Goal: Task Accomplishment & Management: Use online tool/utility

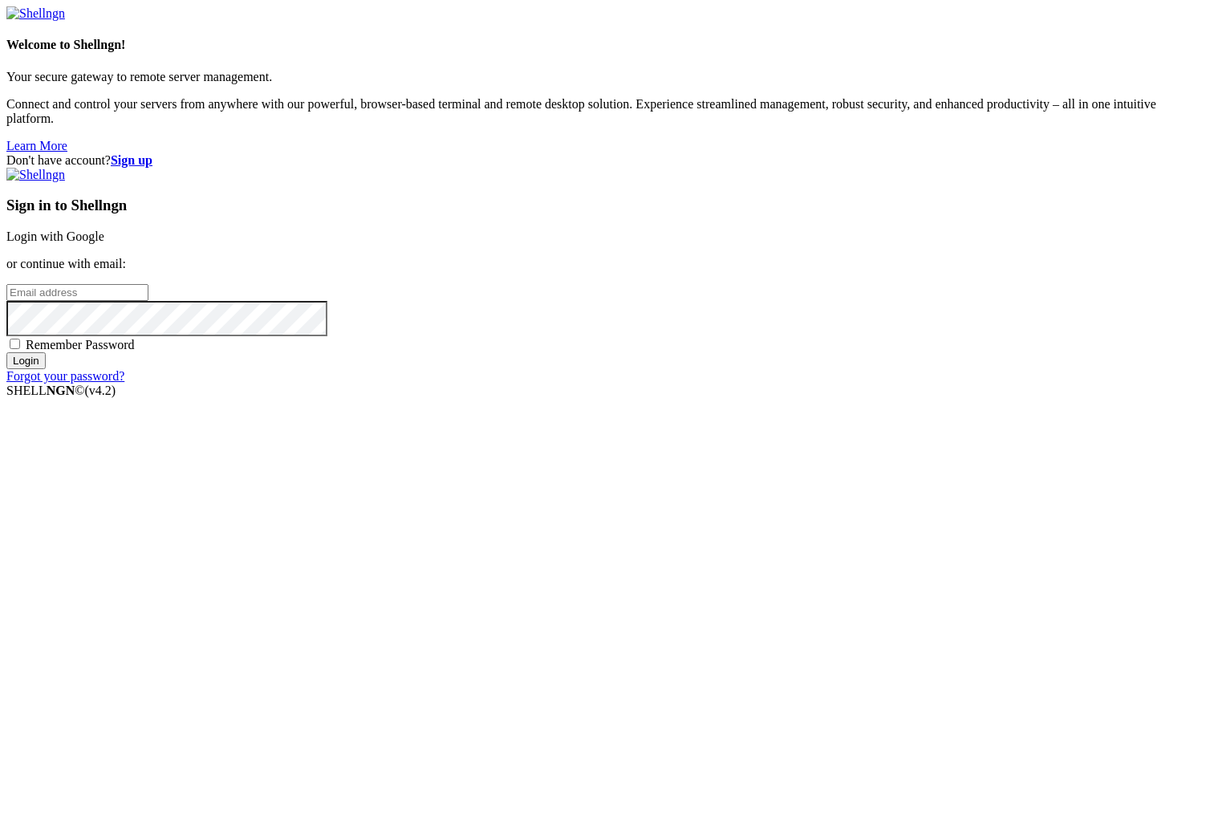
click at [148, 301] on input "email" at bounding box center [77, 292] width 142 height 17
type input "[EMAIL_ADDRESS][DOMAIN_NAME]"
click at [6, 352] on input "Login" at bounding box center [25, 360] width 39 height 17
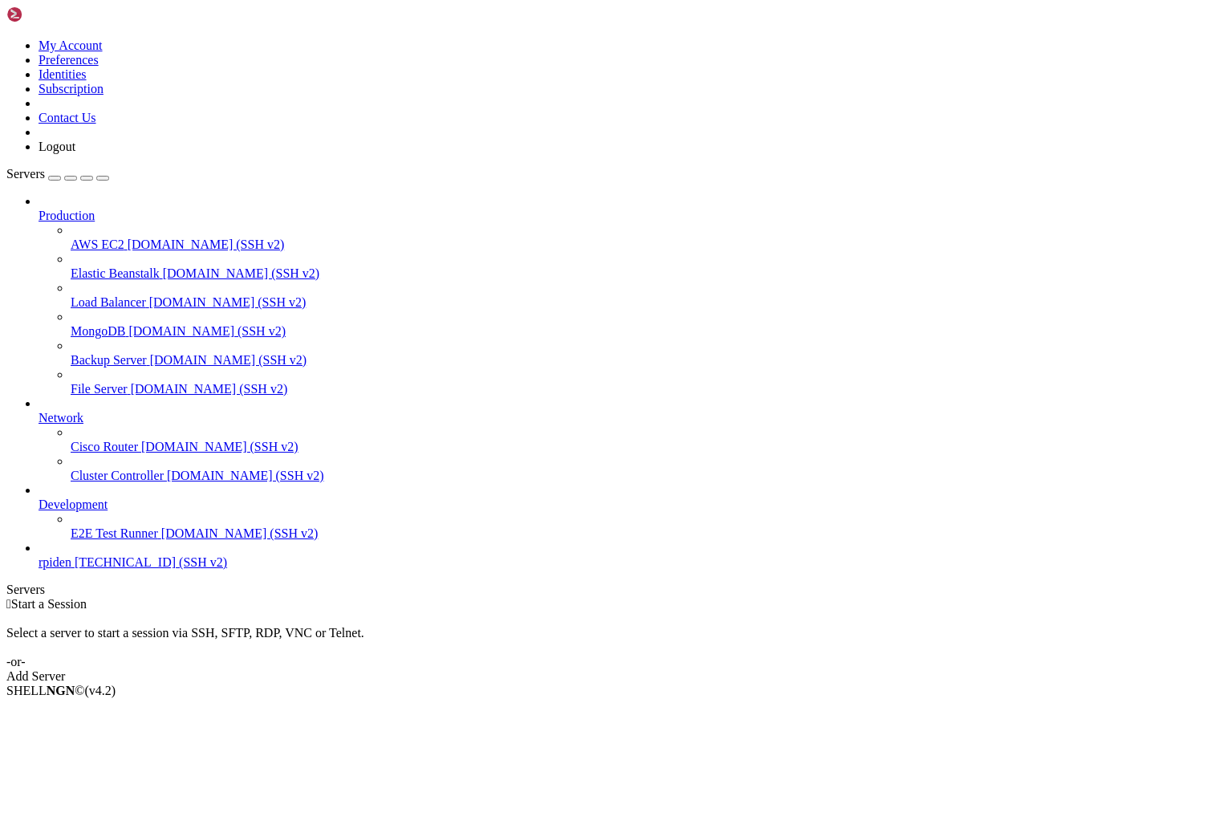
click at [722, 669] on link "Add Server" at bounding box center [602, 676] width 1193 height 14
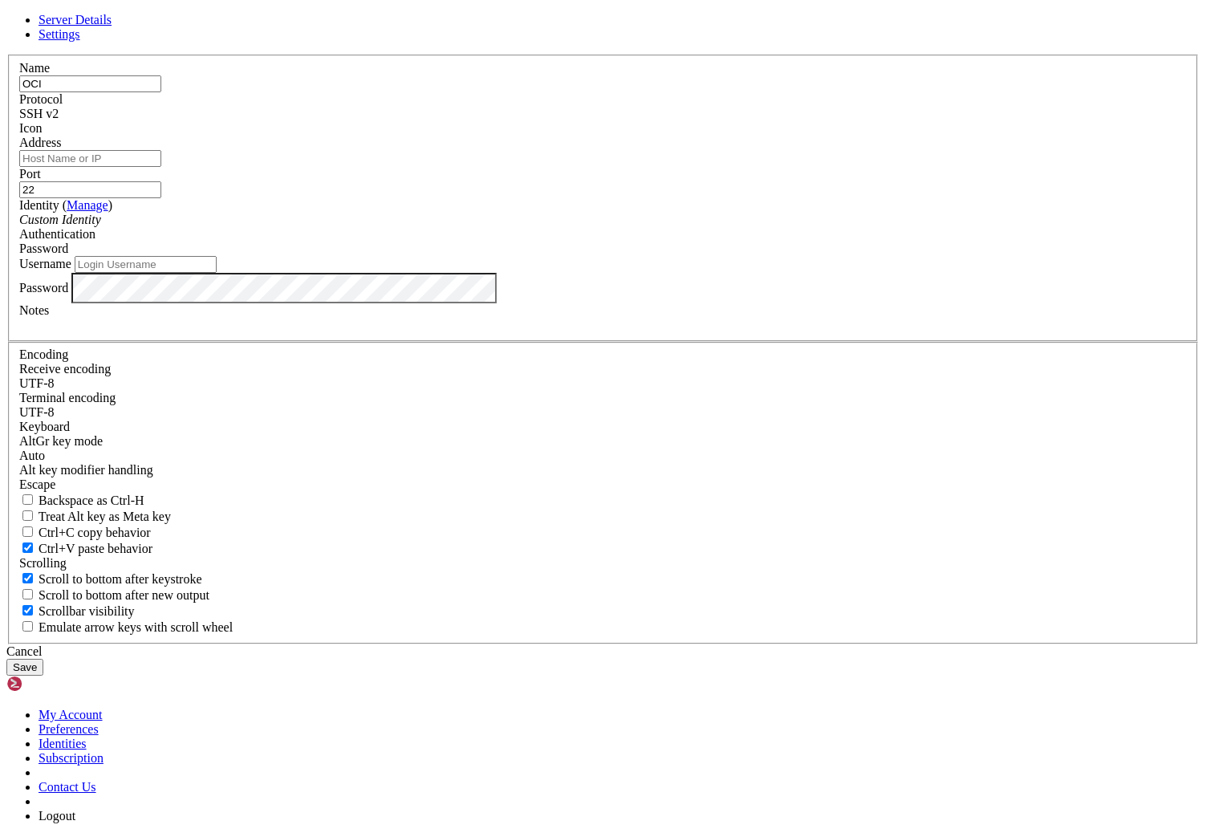
type input "OCI"
click at [161, 167] on input "Address" at bounding box center [90, 158] width 142 height 17
type input "[TECHNICAL_ID]"
click at [530, 227] on div "Identity ( Manage ) Custom Identity" at bounding box center [602, 212] width 1167 height 29
click at [527, 227] on div "Identity ( Manage ) Custom Identity" at bounding box center [602, 212] width 1167 height 29
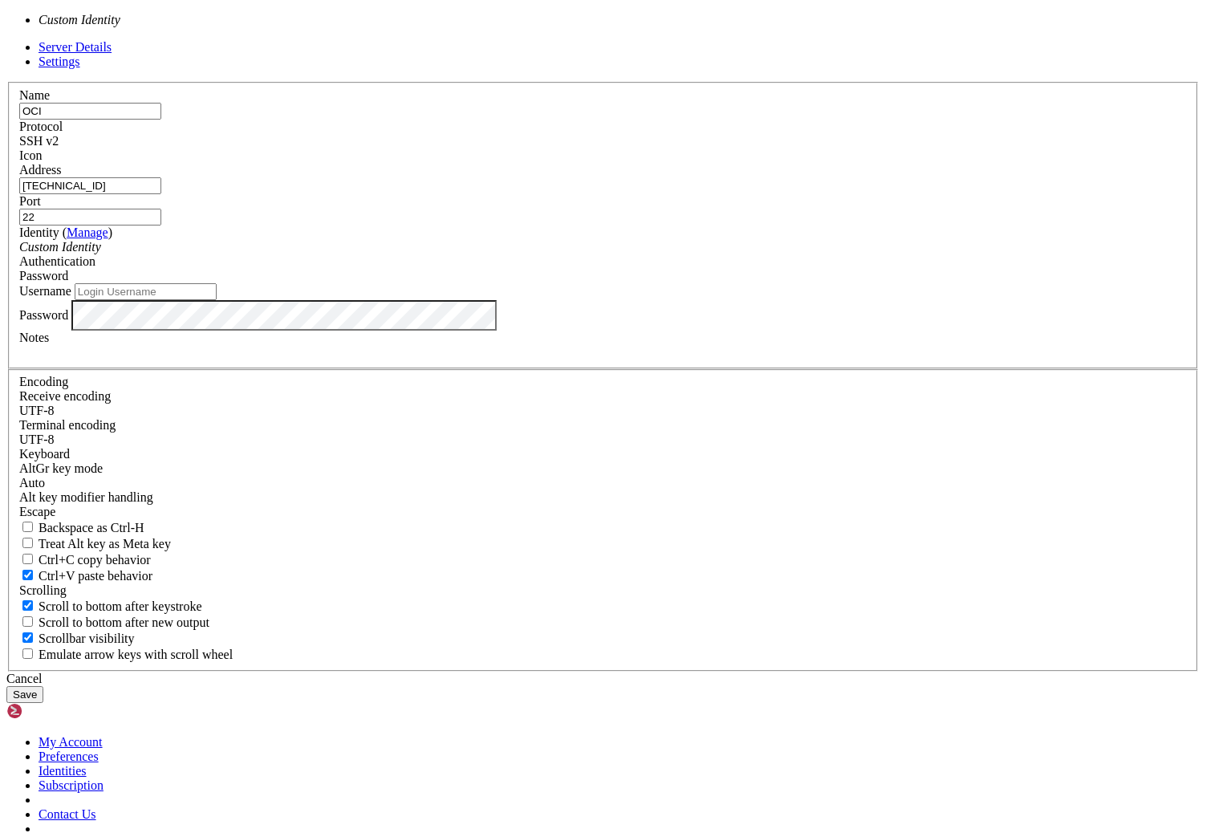
click at [523, 254] on div "Custom Identity" at bounding box center [602, 247] width 1167 height 14
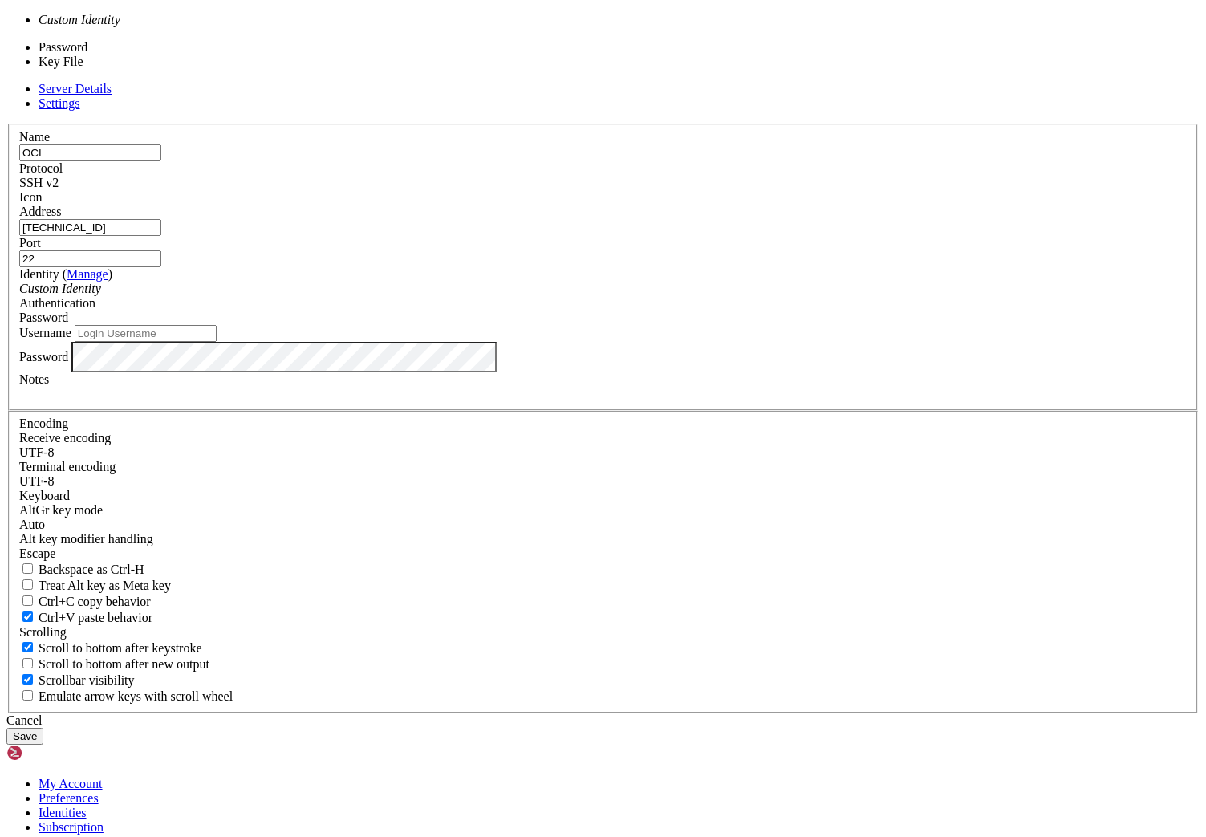
click at [725, 325] on div "Password" at bounding box center [602, 317] width 1167 height 14
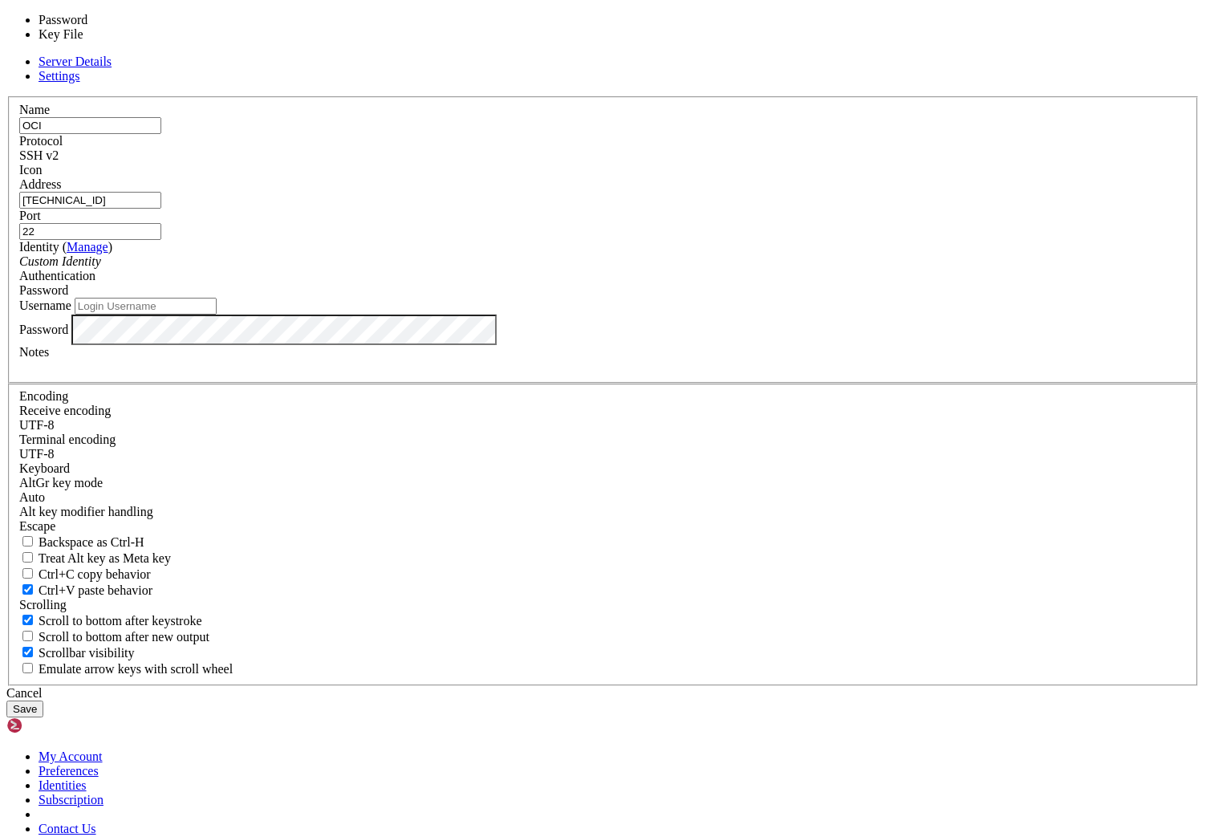
click at [543, 269] on div "Custom Identity" at bounding box center [602, 261] width 1167 height 14
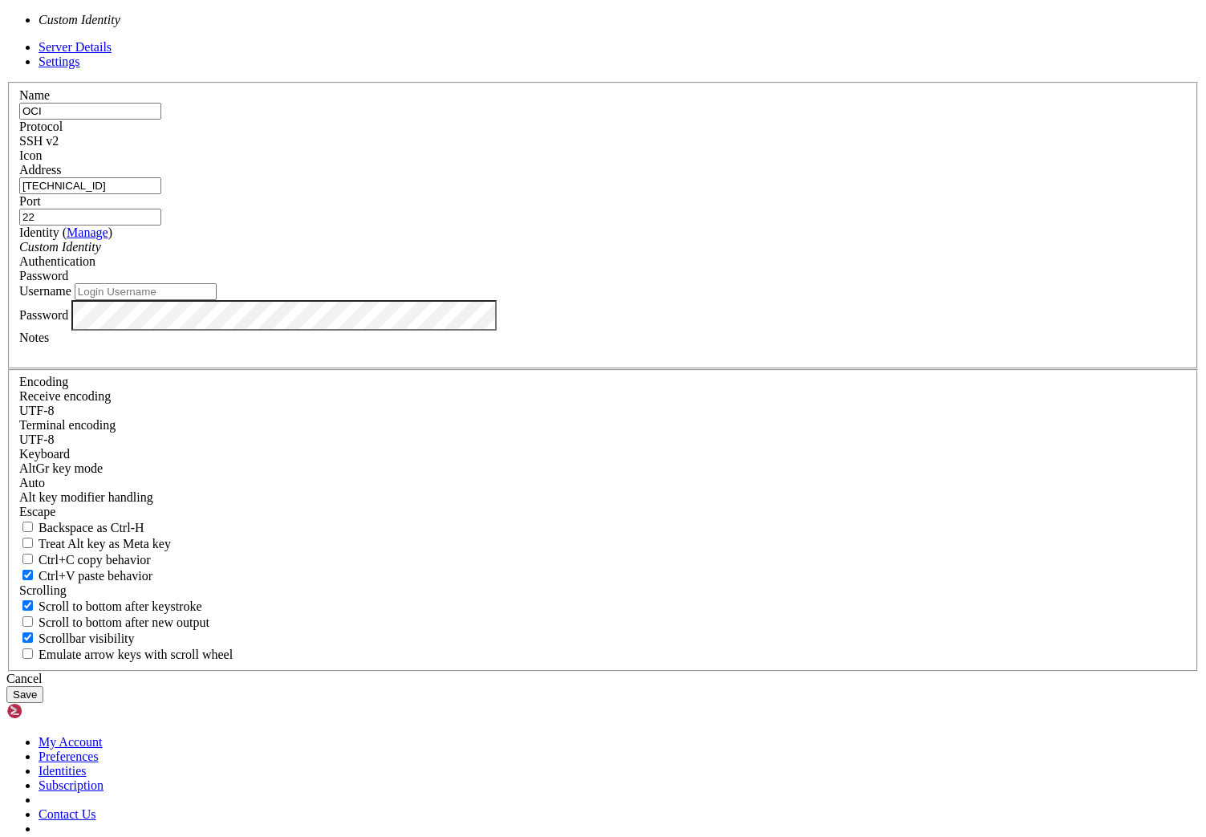
click at [217, 300] on input "Username" at bounding box center [146, 291] width 142 height 17
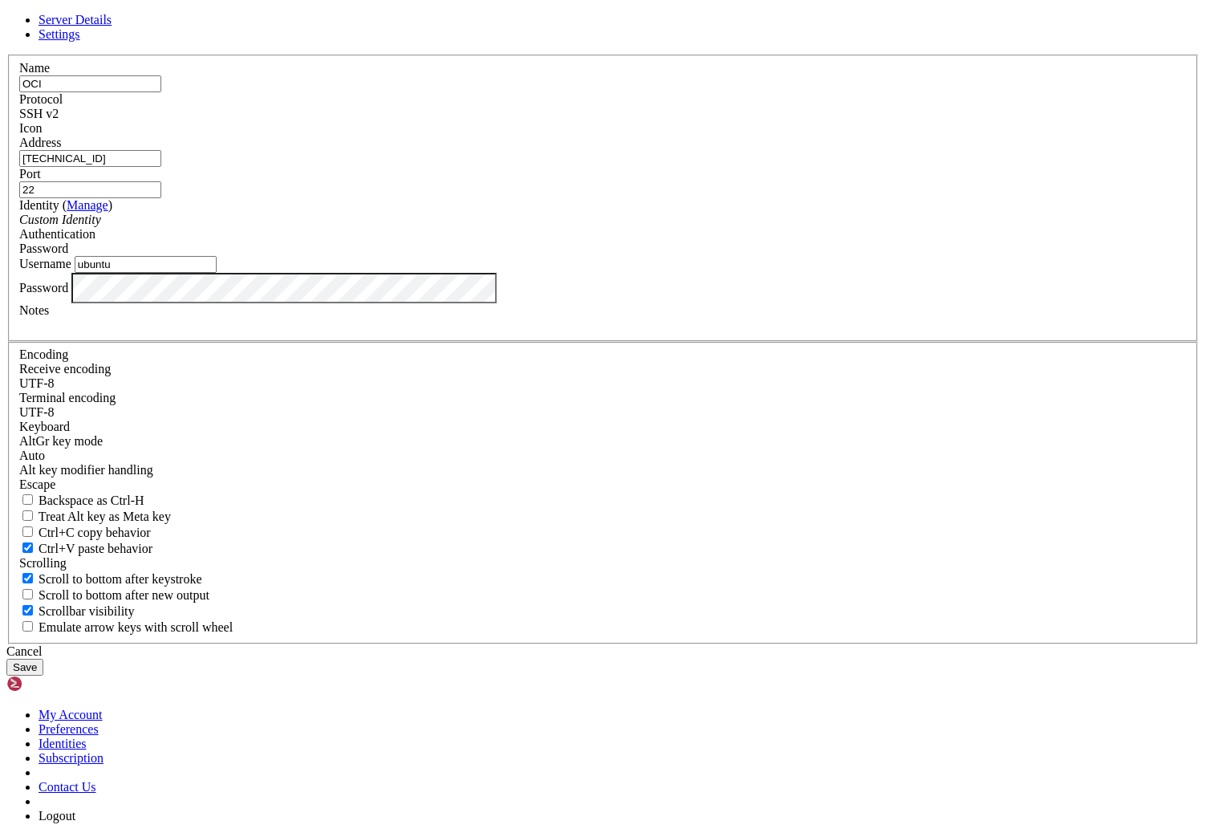
type input "ubuntu"
click at [101, 226] on icon "Custom Identity" at bounding box center [60, 220] width 82 height 14
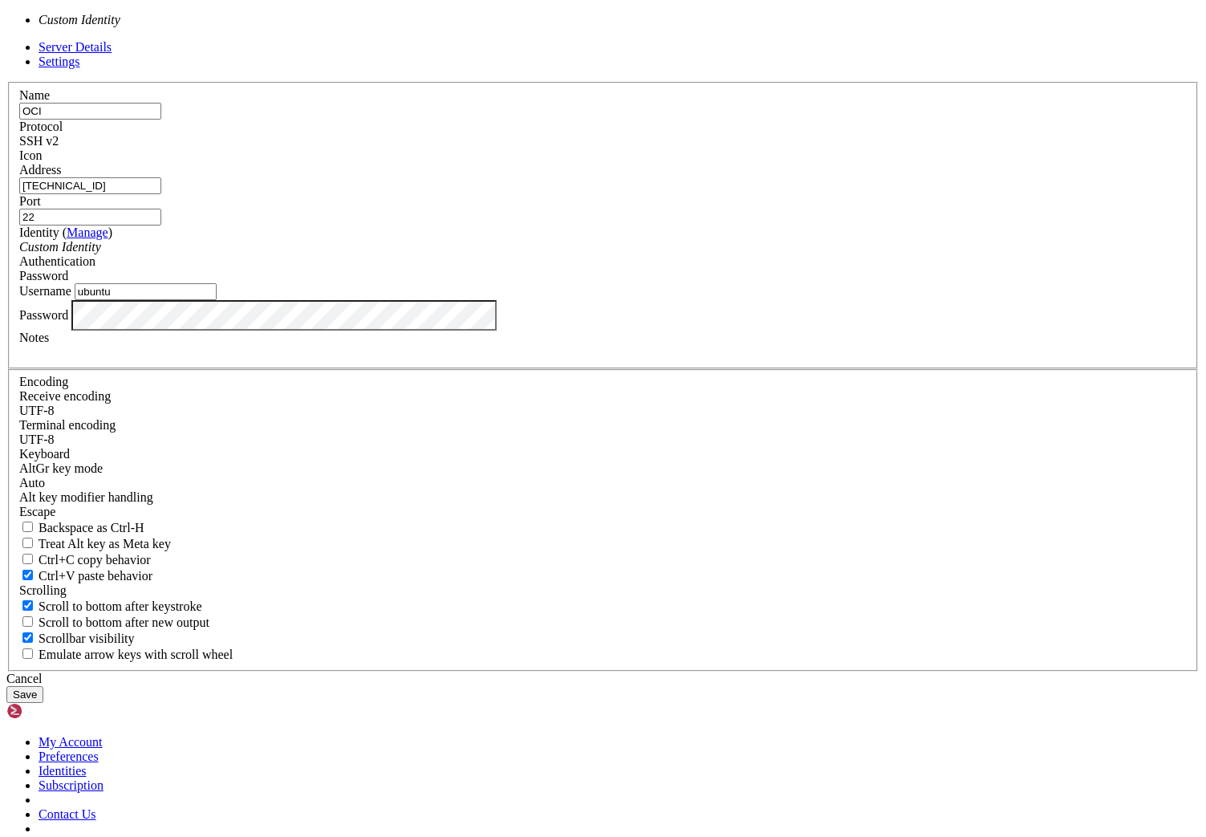
click at [112, 239] on label "Identity ( Manage )" at bounding box center [65, 232] width 93 height 14
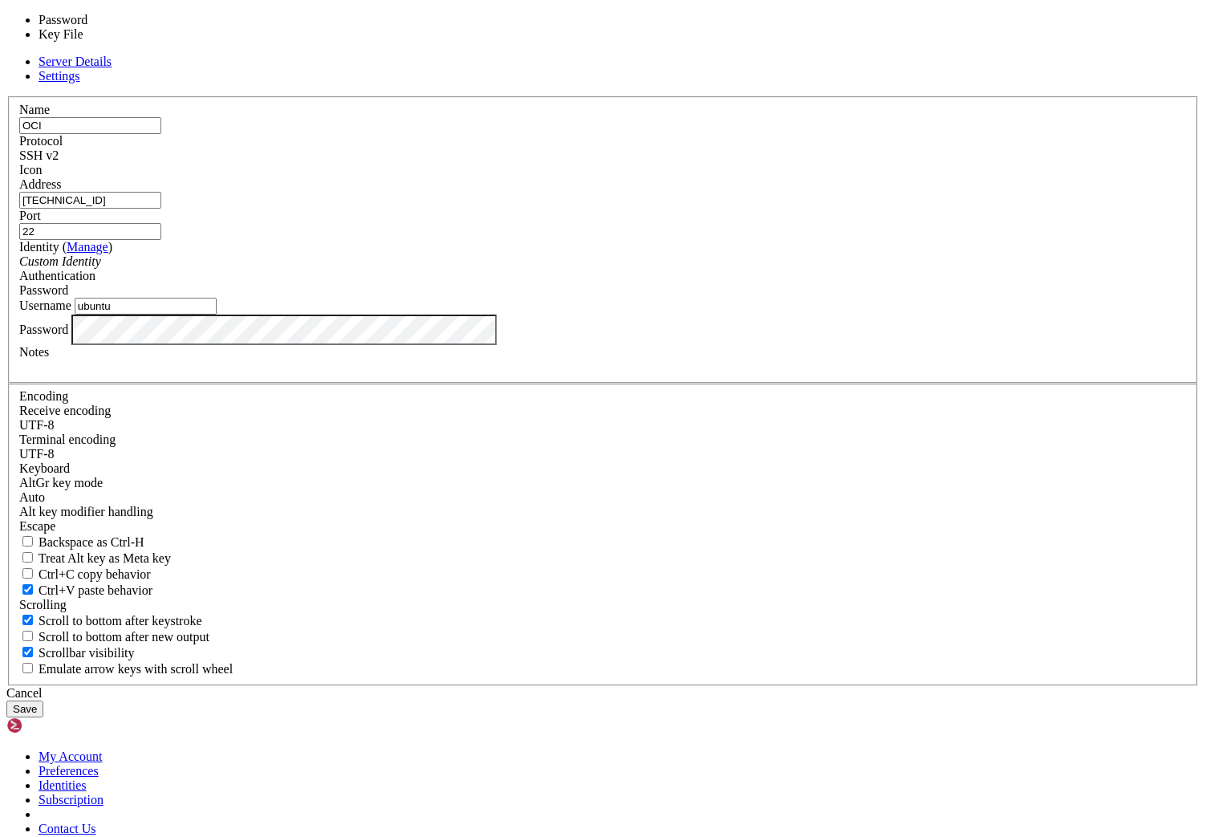
click at [807, 298] on div "Password" at bounding box center [602, 290] width 1167 height 14
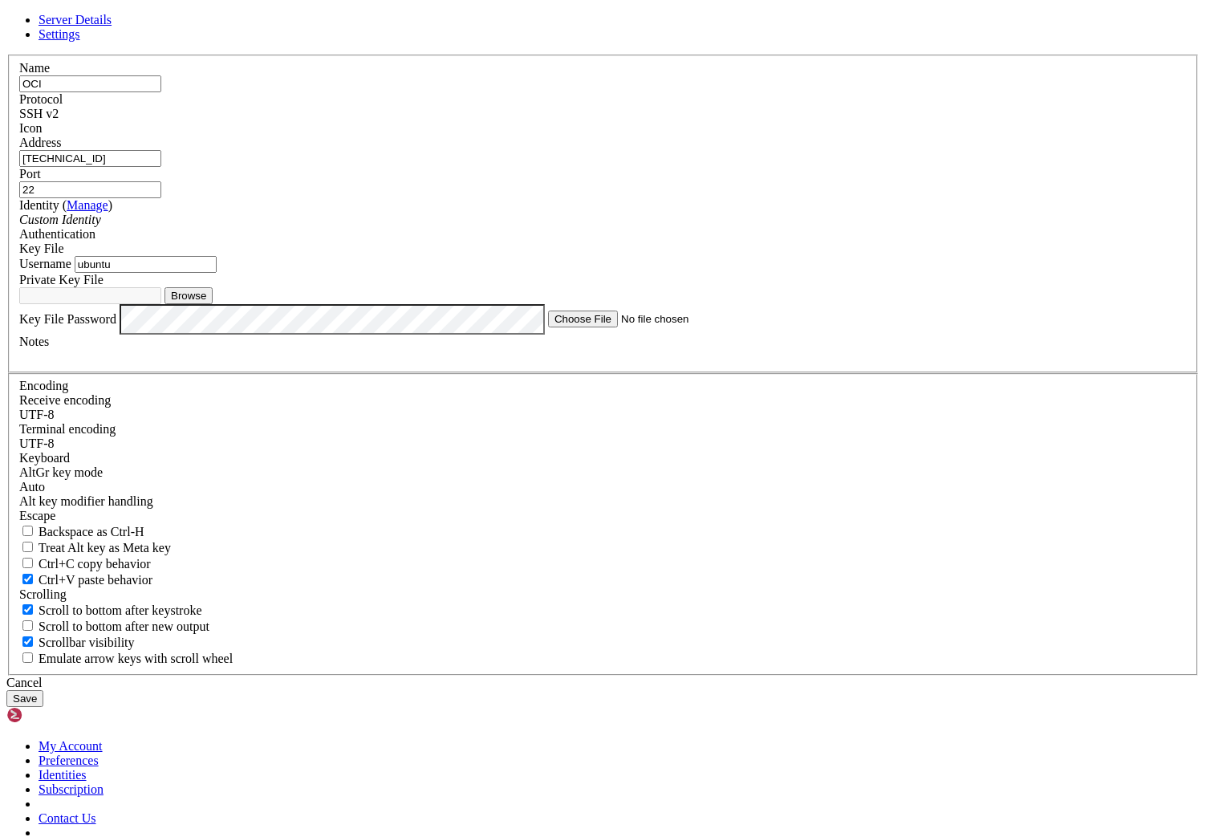
click at [213, 304] on button "Browse" at bounding box center [188, 295] width 48 height 17
type input "oci.key"
click at [43, 690] on button "Save" at bounding box center [24, 698] width 37 height 17
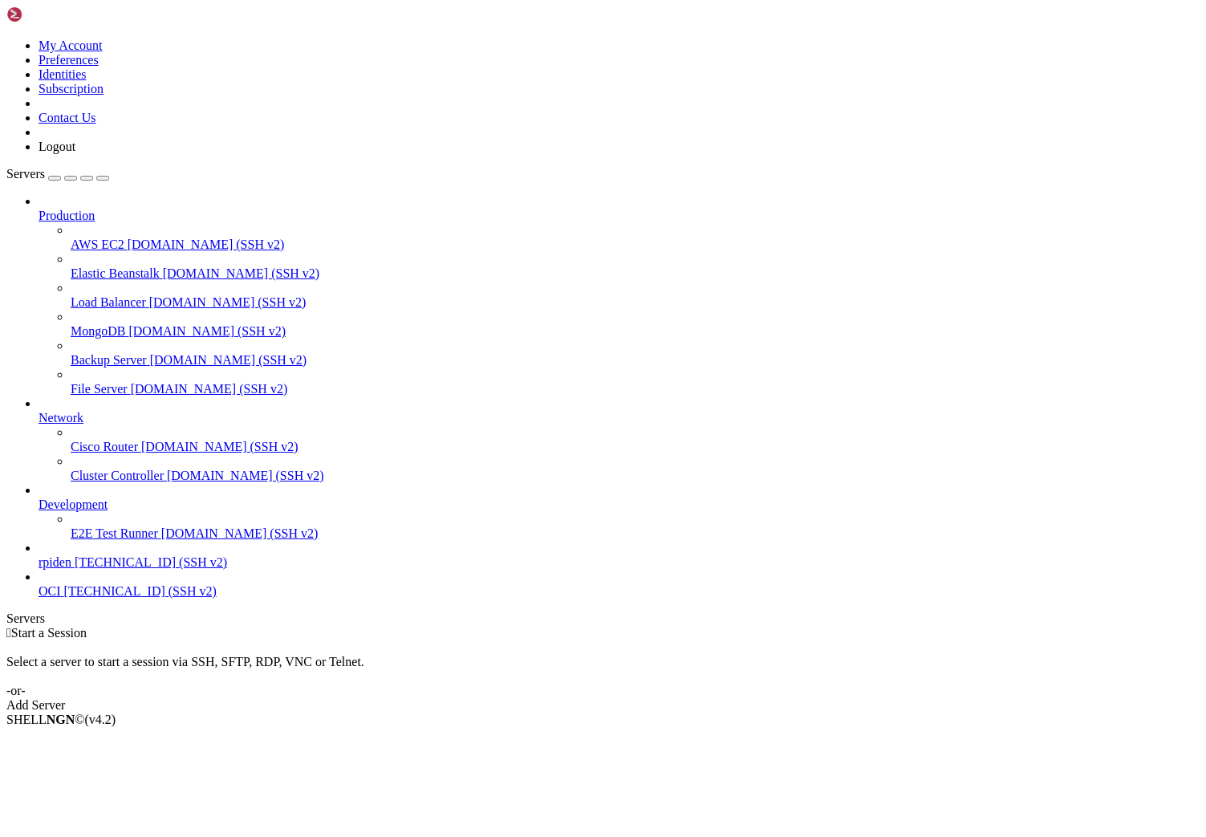
click at [64, 598] on span "[TECHNICAL_ID] (SSH v2)" at bounding box center [140, 591] width 152 height 14
